Goal: Register for event/course

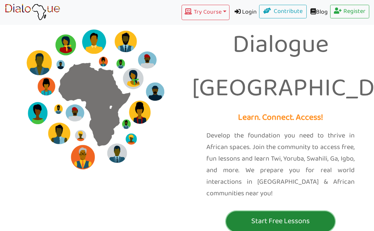
click at [250, 215] on p "Start Free Lessons" at bounding box center [280, 221] width 105 height 13
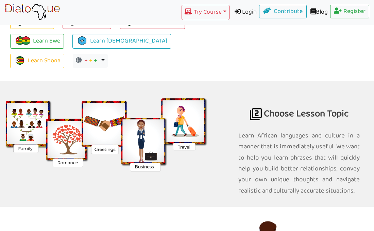
scroll to position [857, 0]
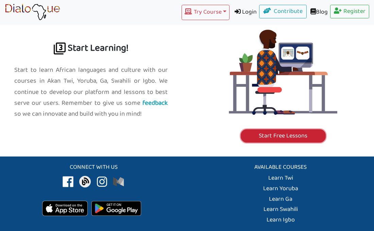
click at [251, 129] on link "Start Free Lessons" at bounding box center [283, 136] width 85 height 14
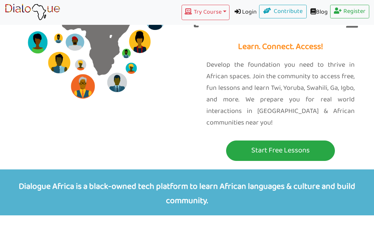
scroll to position [12, 0]
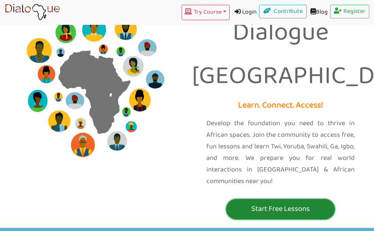
click at [240, 199] on button "Start Free Lessons" at bounding box center [280, 209] width 109 height 20
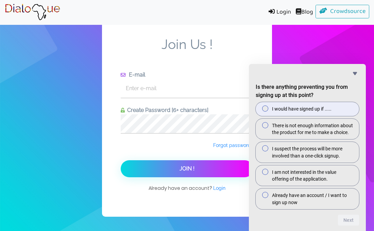
click at [326, 108] on span "I would have signed up if ....." at bounding box center [302, 108] width 60 height 7
click at [270, 108] on input "I would have signed up if ....." at bounding box center [268, 109] width 4 height 4
radio input "true"
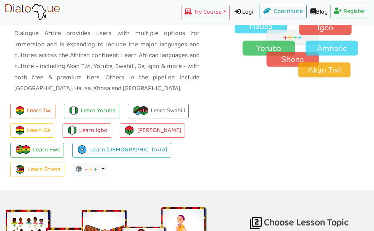
scroll to position [558, 0]
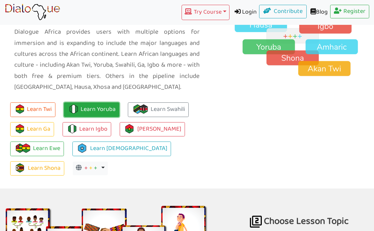
click at [101, 102] on link "Learn Yoruba" at bounding box center [91, 109] width 55 height 15
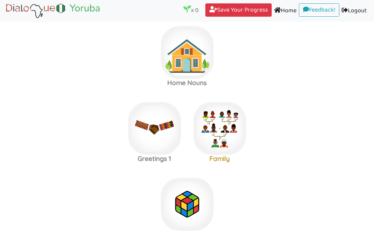
scroll to position [11, 0]
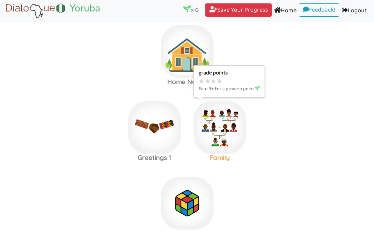
click at [230, 135] on img at bounding box center [220, 127] width 53 height 53
